Goal: Use online tool/utility

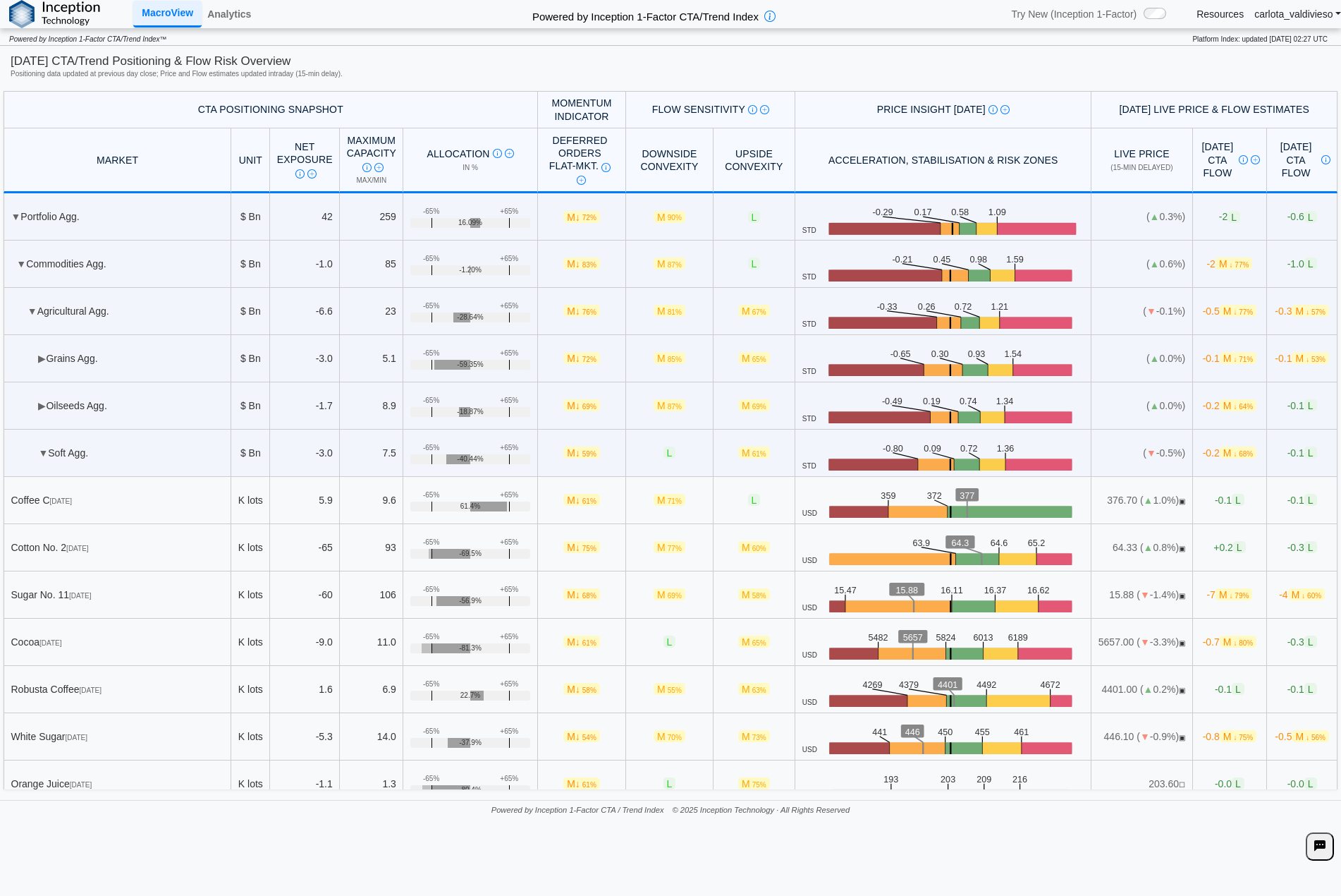
scroll to position [376, 0]
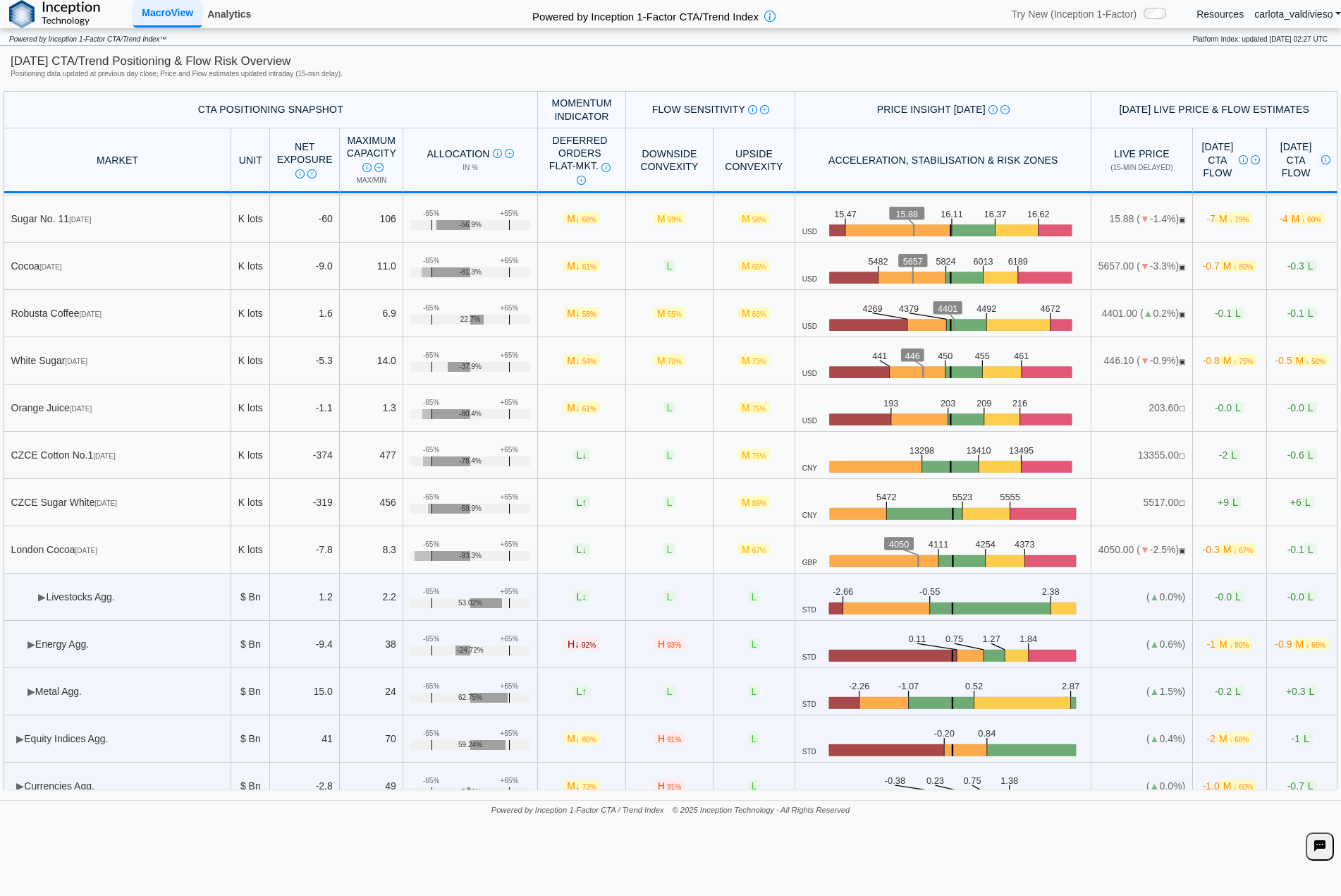
click at [227, 15] on link "Analytics" at bounding box center [229, 14] width 55 height 24
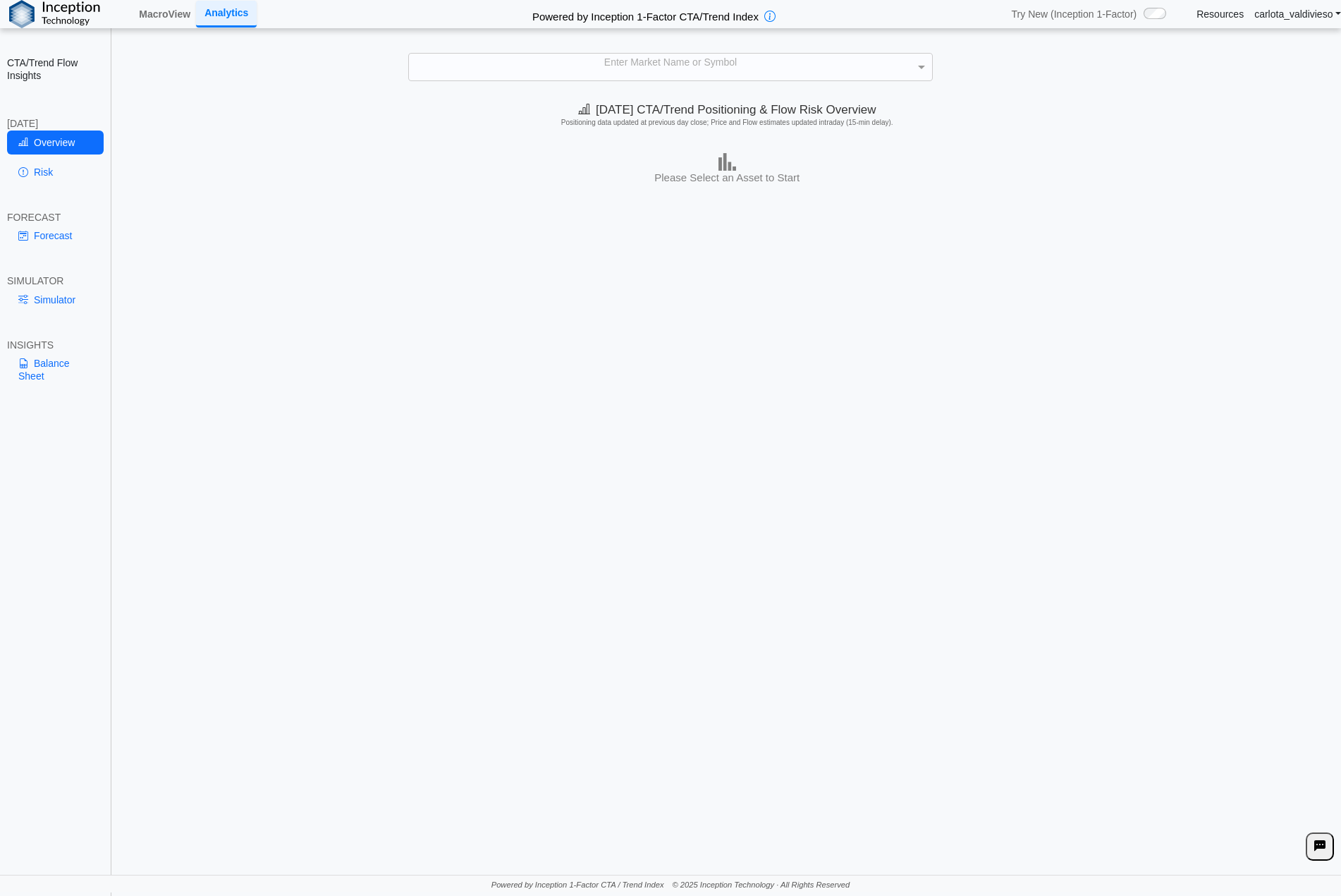
click at [70, 249] on div "Forecast" at bounding box center [55, 239] width 97 height 30
click at [54, 230] on link "Forecast" at bounding box center [55, 236] width 97 height 24
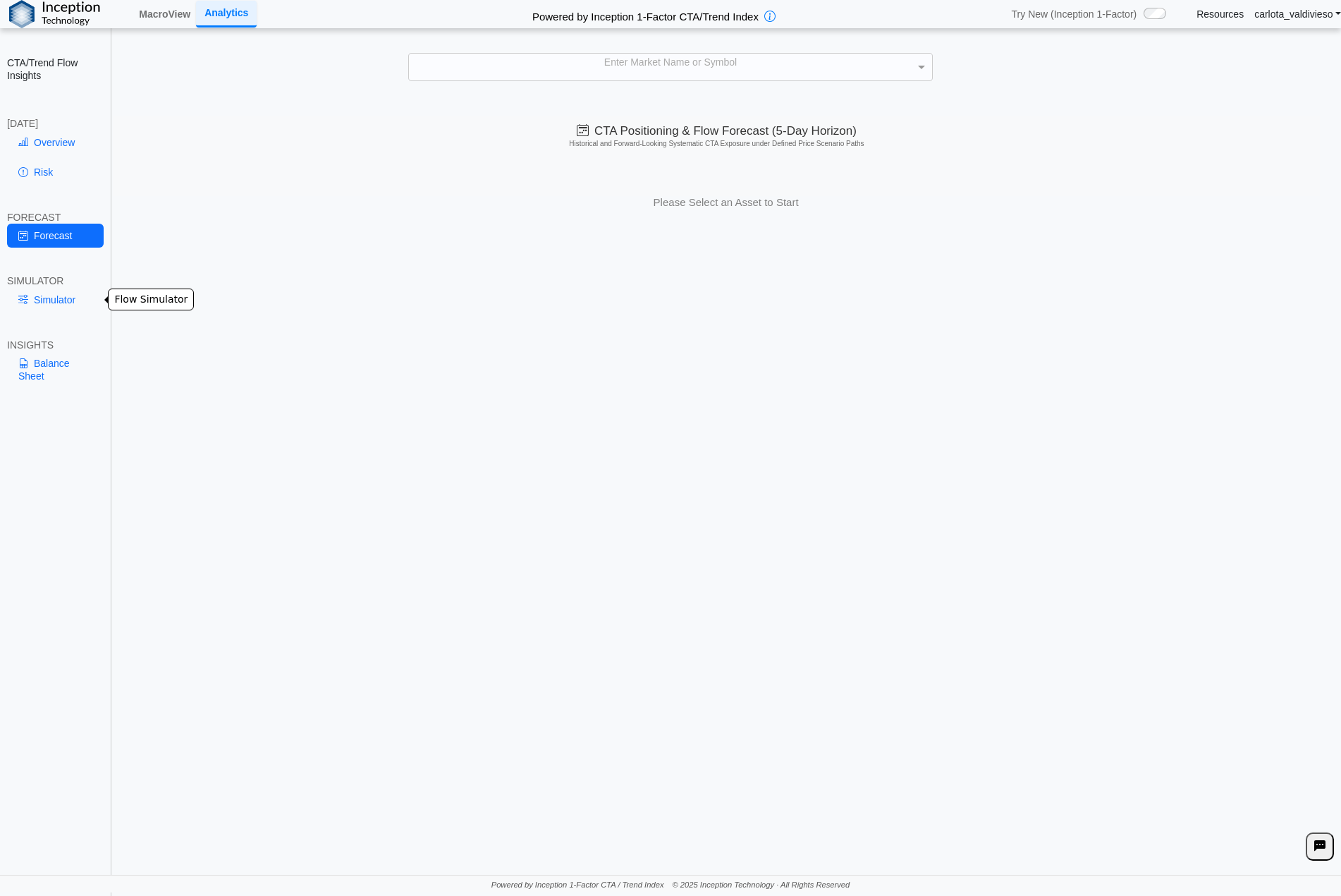
click at [45, 298] on link "Simulator" at bounding box center [55, 300] width 97 height 24
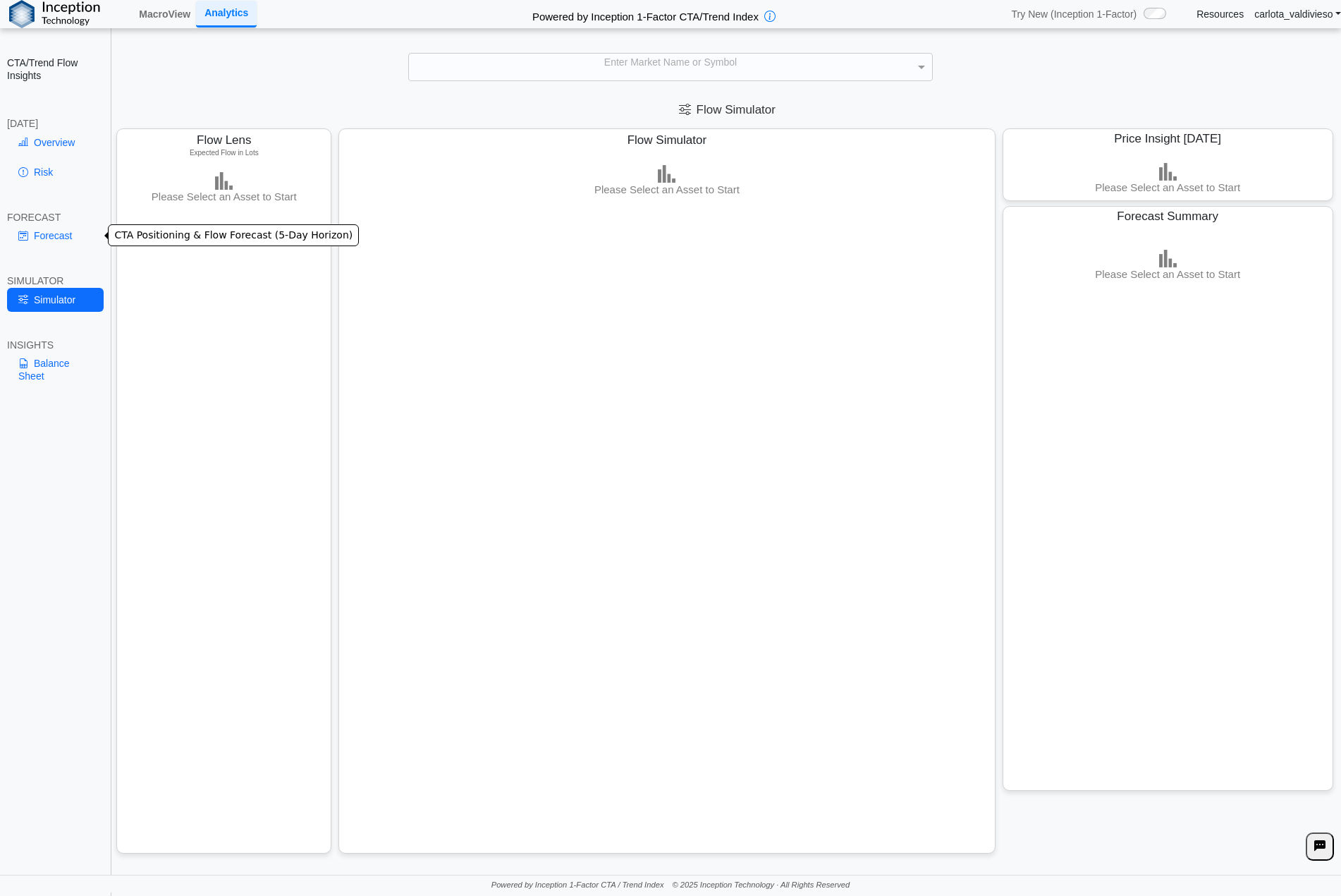
click at [57, 236] on link "Forecast" at bounding box center [55, 236] width 97 height 24
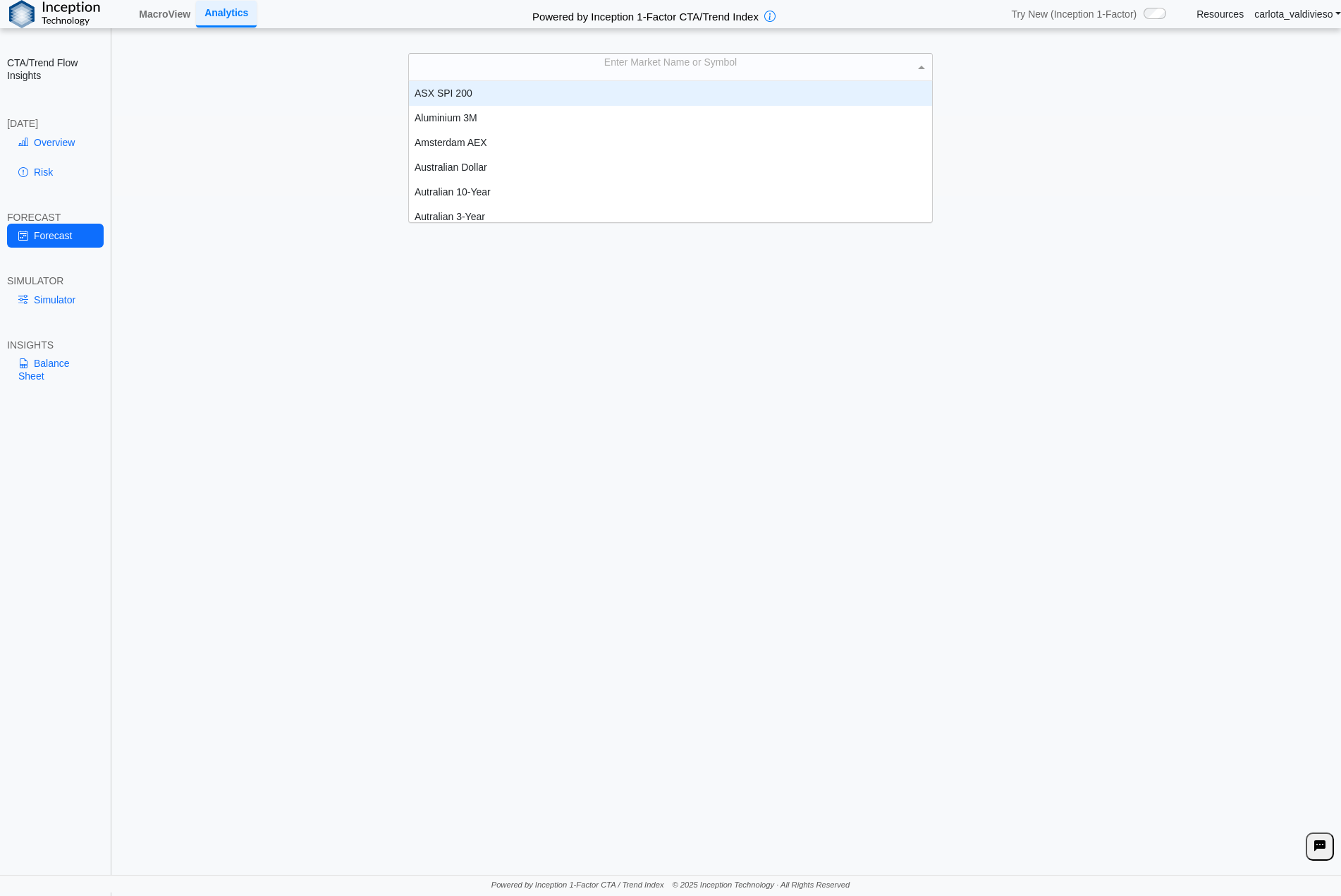
click at [655, 70] on div "Enter Market Name or Symbol" at bounding box center [670, 67] width 524 height 27
type input "**"
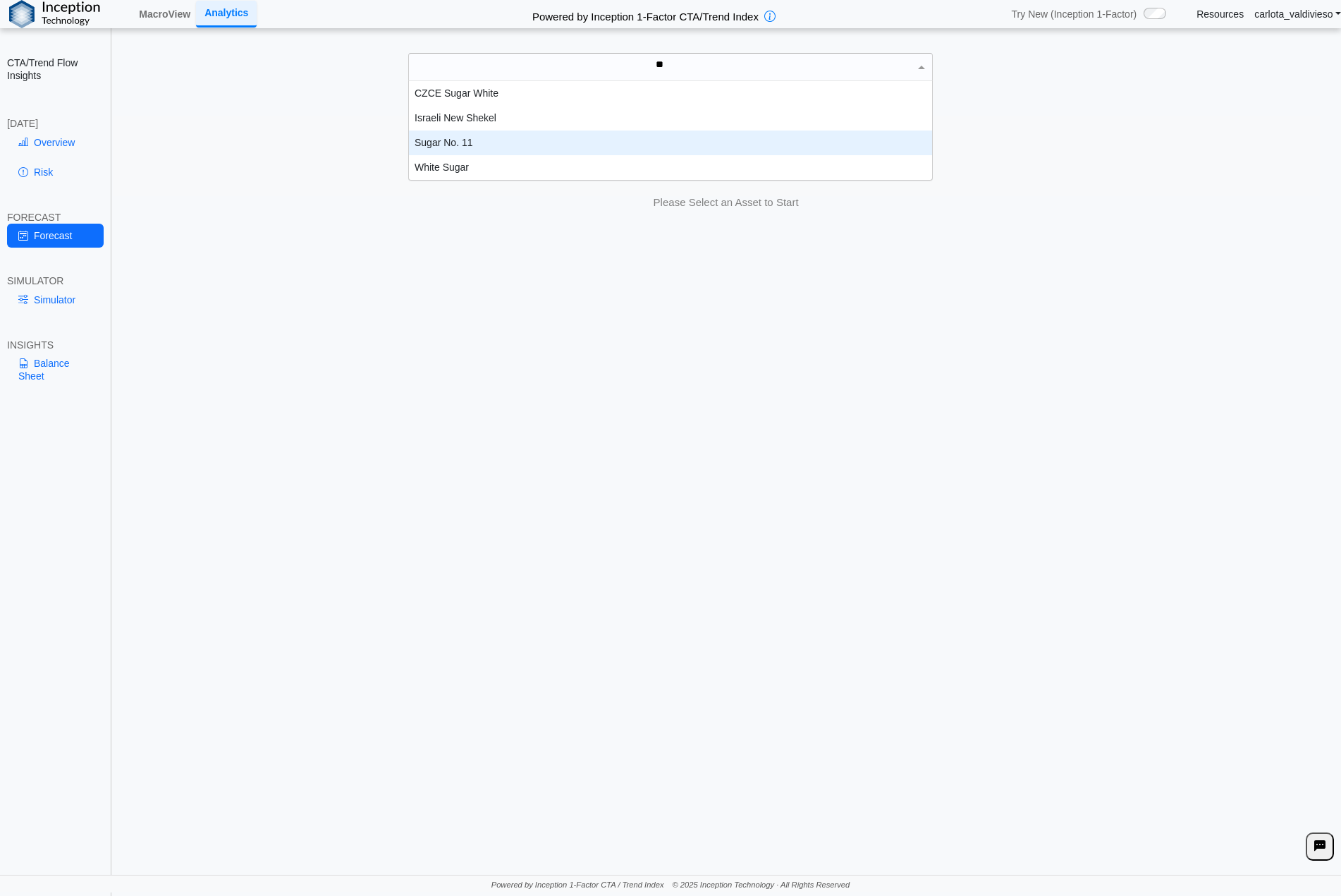
click at [628, 142] on div "Sugar No. 11" at bounding box center [670, 142] width 524 height 24
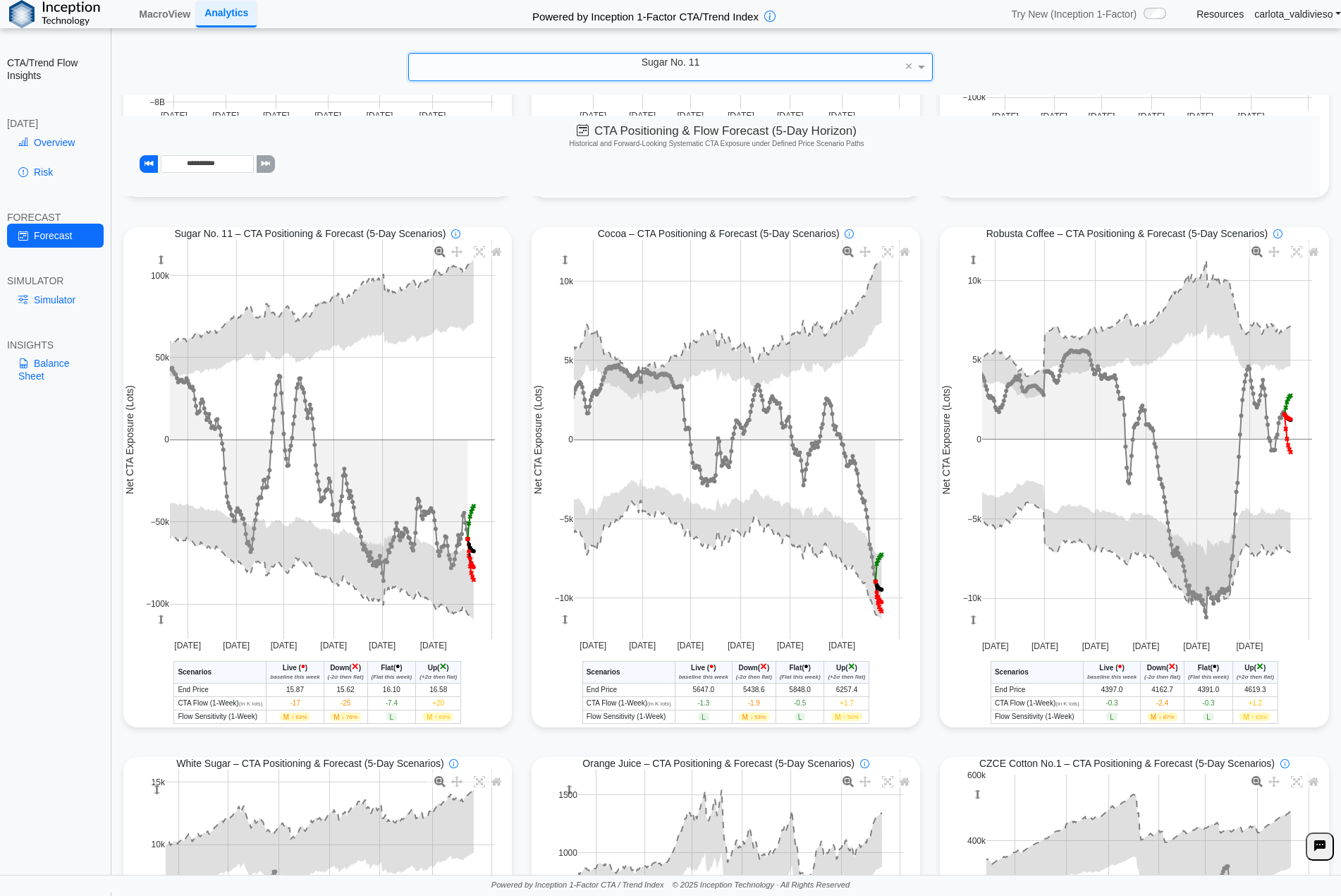
scroll to position [457, 0]
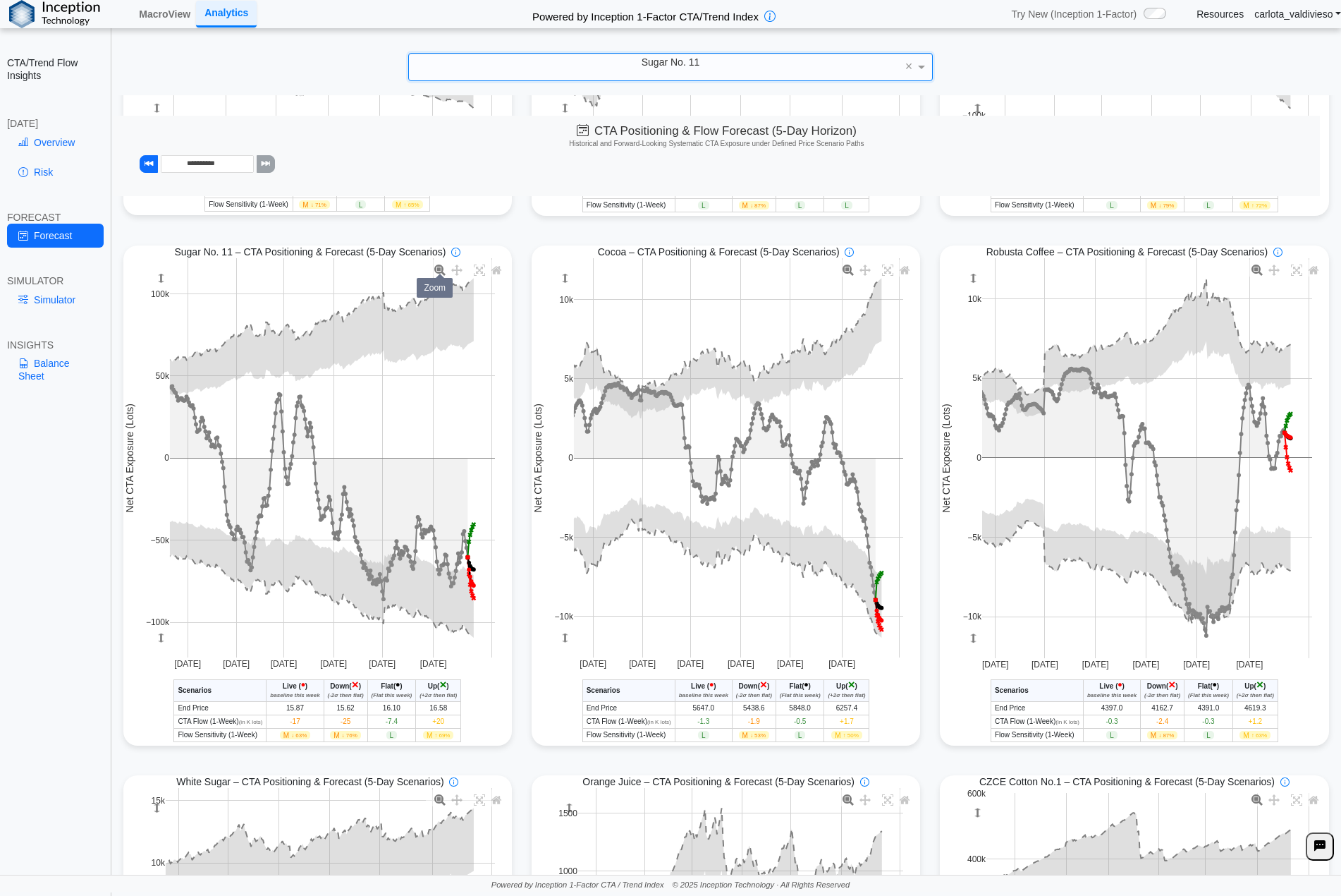
click at [435, 271] on icon at bounding box center [440, 270] width 11 height 11
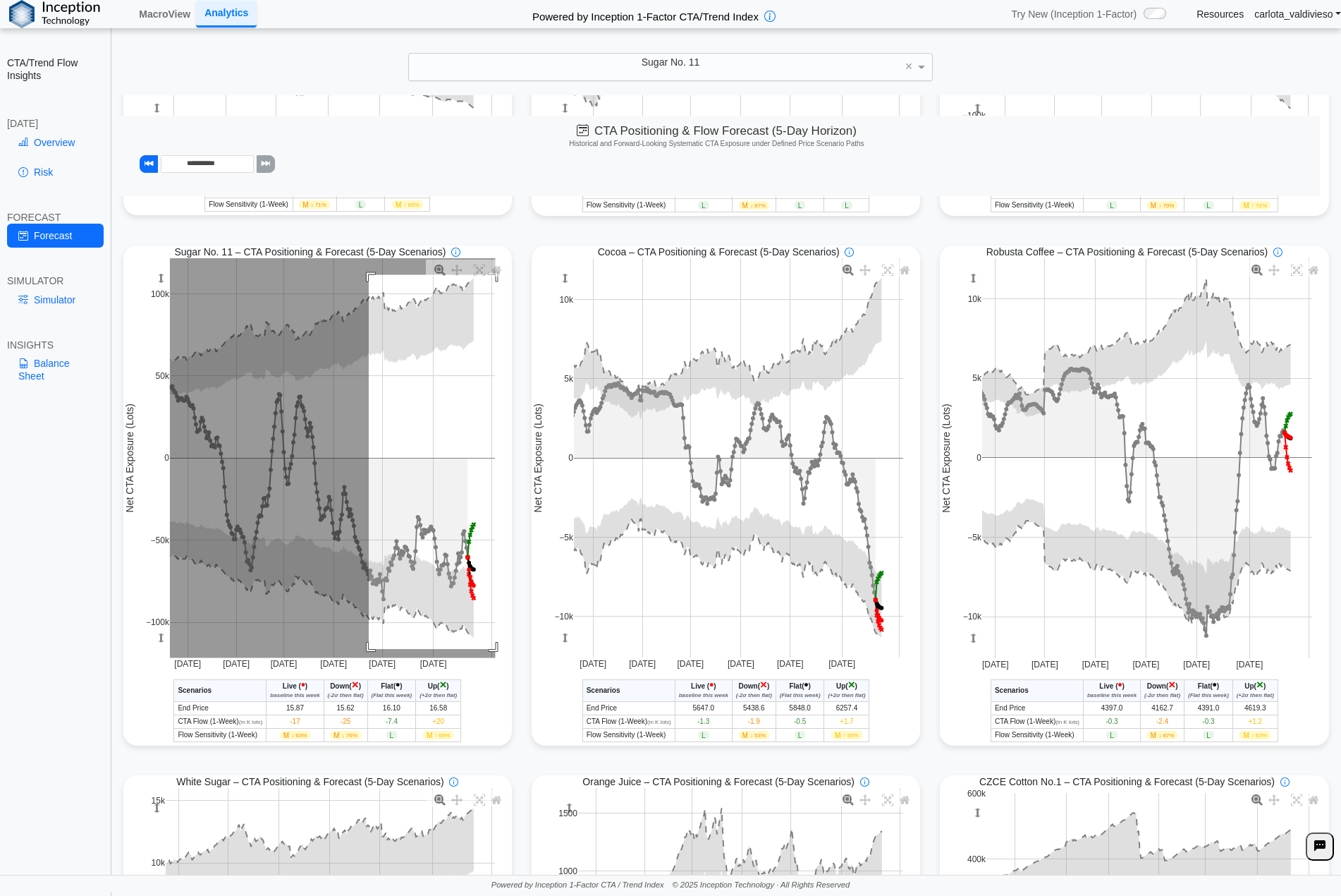
drag, startPoint x: 366, startPoint y: 276, endPoint x: 619, endPoint y: 692, distance: 486.9
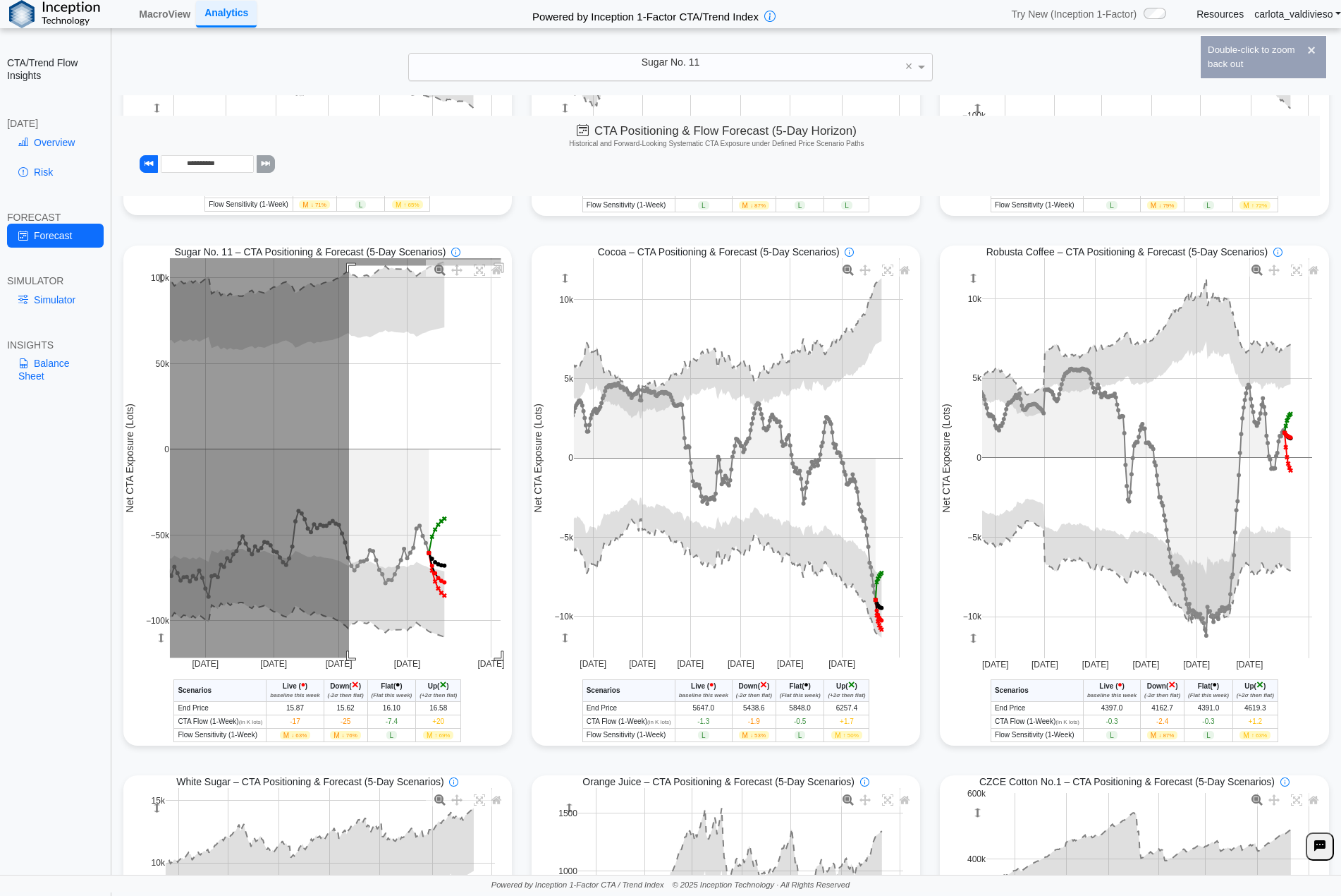
drag, startPoint x: 347, startPoint y: 267, endPoint x: 585, endPoint y: 719, distance: 510.8
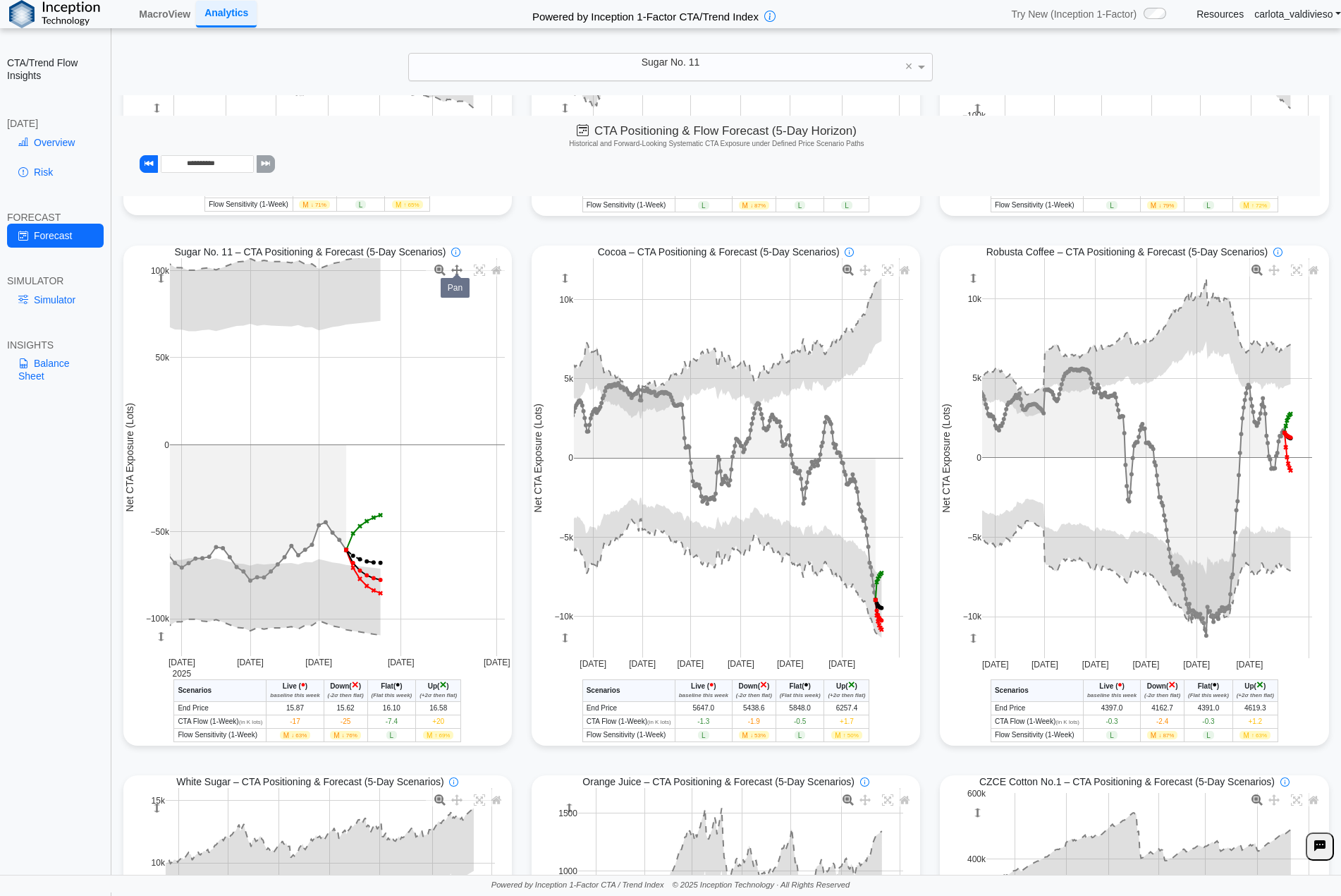
click at [452, 270] on icon at bounding box center [457, 270] width 11 height 11
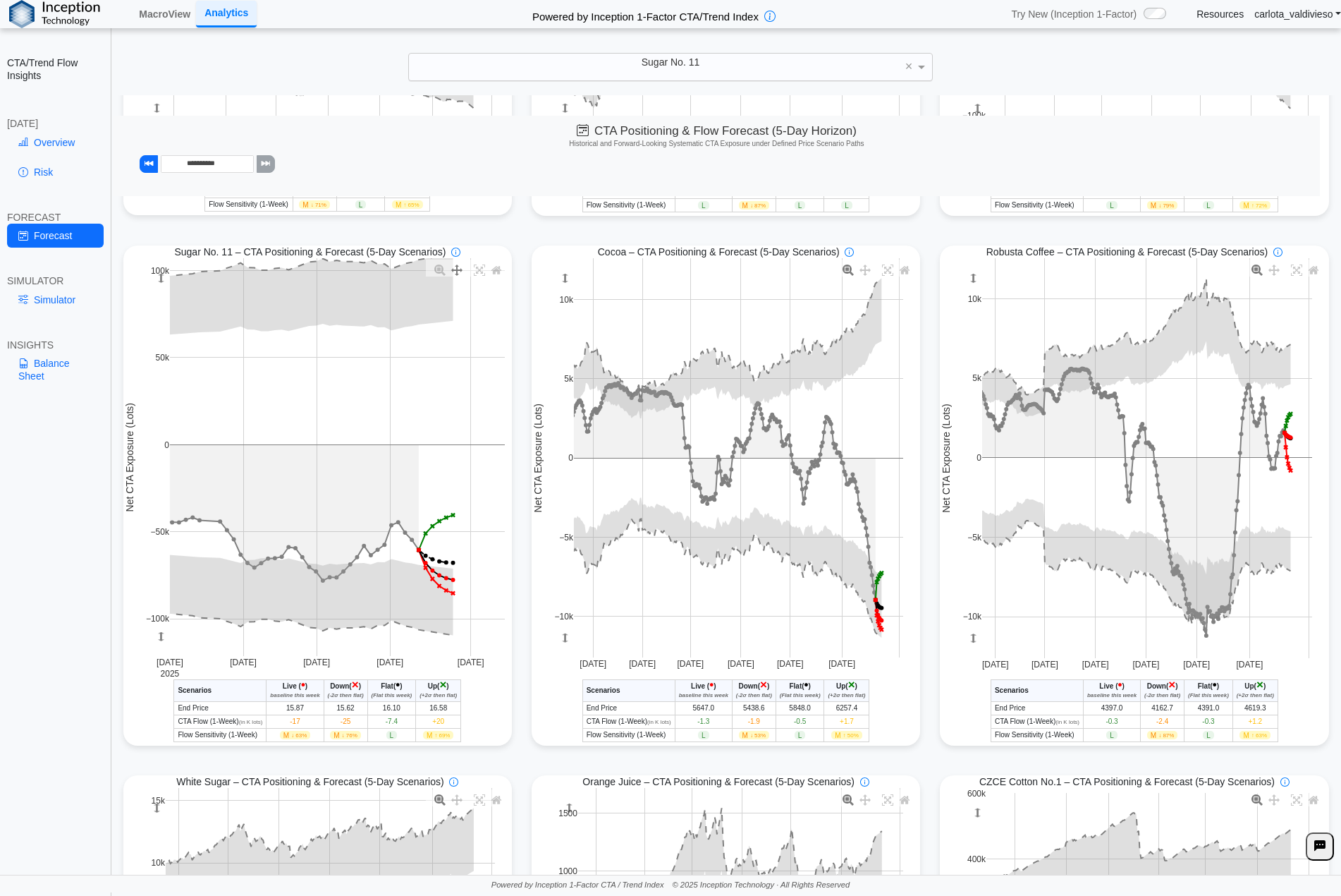
drag, startPoint x: 411, startPoint y: 414, endPoint x: 484, endPoint y: 411, distance: 73.1
